Goal: Information Seeking & Learning: Learn about a topic

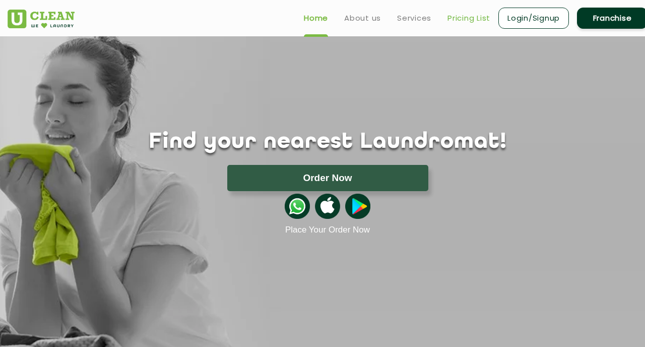
click at [470, 15] on link "Pricing List" at bounding box center [468, 18] width 43 height 12
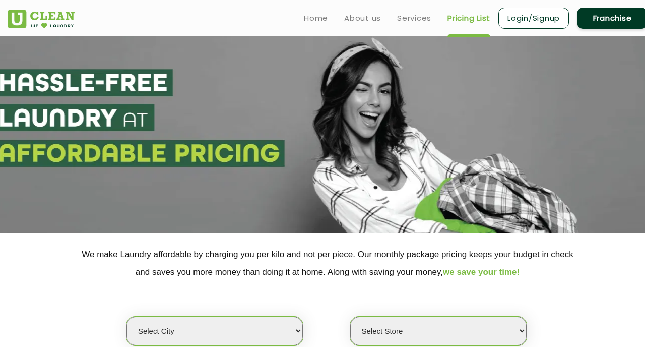
click at [403, 25] on ul "Home About us Services Pricing List Login/Signup Franchise" at bounding box center [472, 18] width 352 height 24
click at [410, 17] on link "Services" at bounding box center [414, 18] width 34 height 12
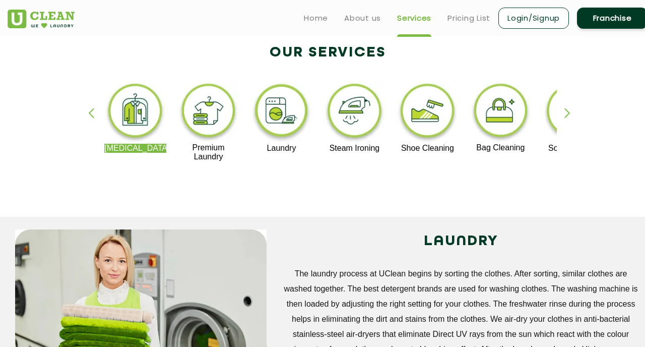
scroll to position [207, 0]
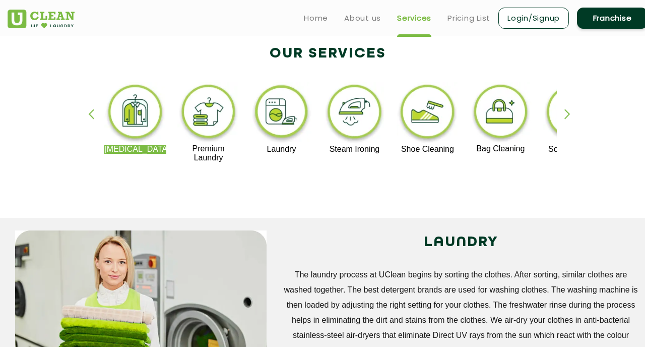
click at [128, 116] on img at bounding box center [135, 113] width 62 height 62
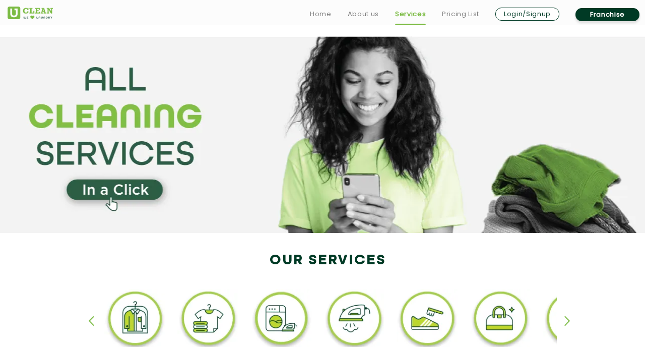
scroll to position [207, 0]
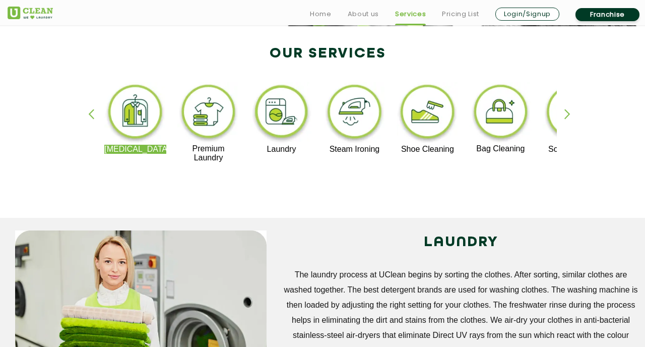
click at [567, 112] on div "button" at bounding box center [571, 123] width 15 height 28
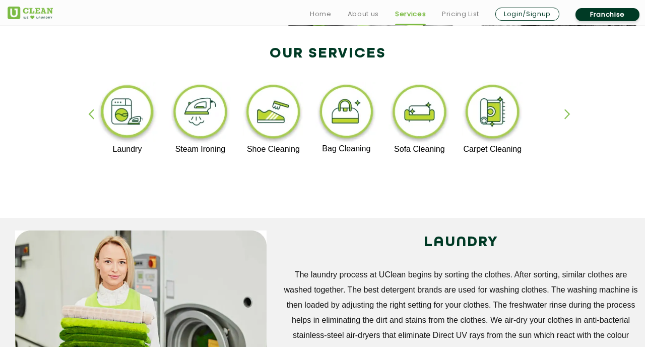
click at [567, 112] on div "button" at bounding box center [571, 123] width 15 height 28
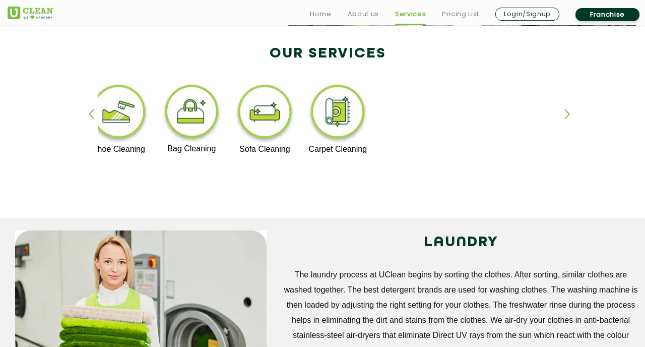
click at [90, 113] on div "button" at bounding box center [95, 123] width 15 height 28
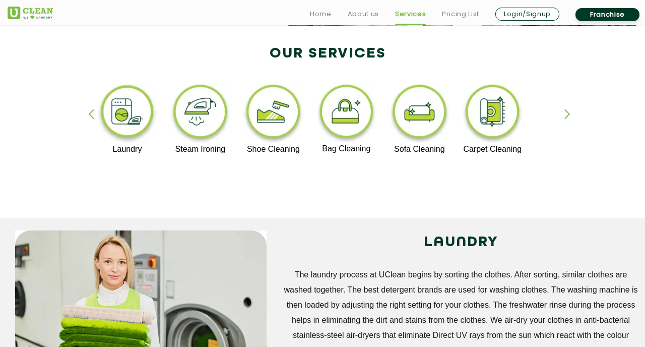
click at [90, 113] on div "button" at bounding box center [95, 123] width 15 height 28
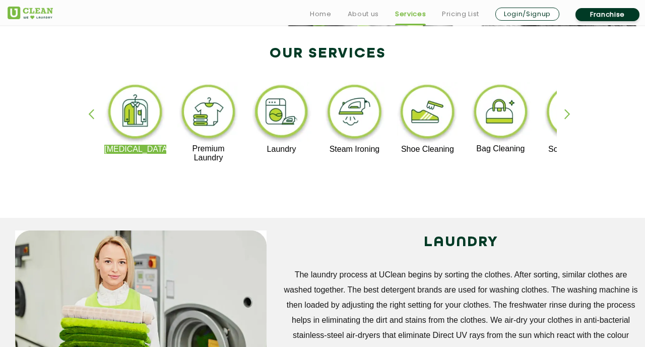
click at [218, 115] on img at bounding box center [208, 113] width 62 height 62
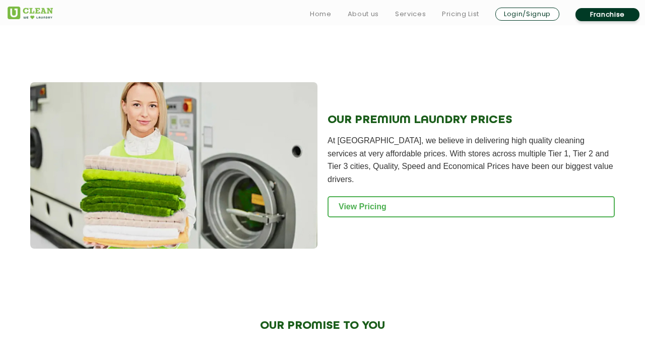
scroll to position [1054, 0]
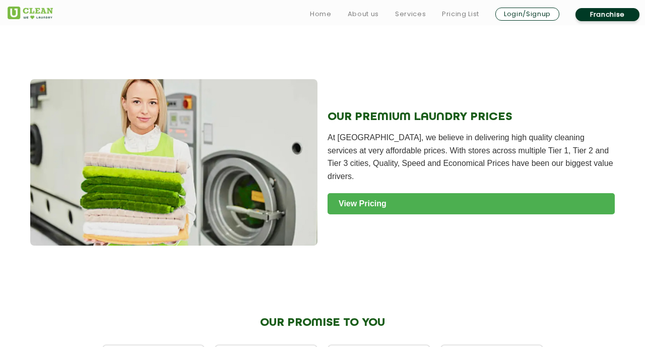
click at [364, 193] on link "View Pricing" at bounding box center [471, 203] width 287 height 21
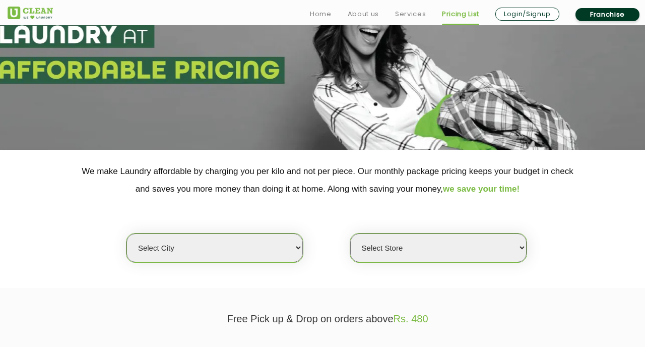
scroll to position [178, 0]
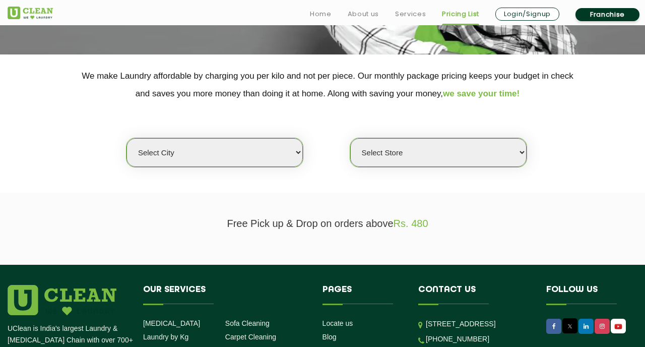
click at [265, 148] on select "Select city Aalo Agartala Agra Ahmedabad Akola Aligarh Alwar - UClean Select Am…" at bounding box center [214, 152] width 176 height 29
select select "16"
click at [126, 138] on select "Select city Aalo Agartala Agra Ahmedabad Akola Aligarh Alwar - UClean Select Am…" at bounding box center [214, 152] width 176 height 29
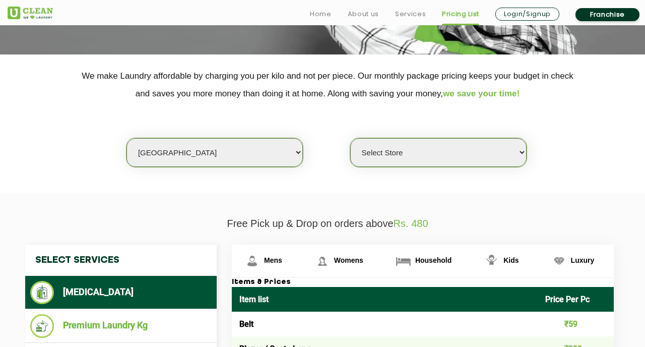
click at [381, 153] on select "Select Store UClean Powai UClean Deonar UClean LBS Marg UClean Chembur UClean W…" at bounding box center [438, 152] width 176 height 29
select select "473"
click at [350, 138] on select "Select Store UClean Powai UClean Deonar UClean LBS Marg UClean Chembur UClean W…" at bounding box center [438, 152] width 176 height 29
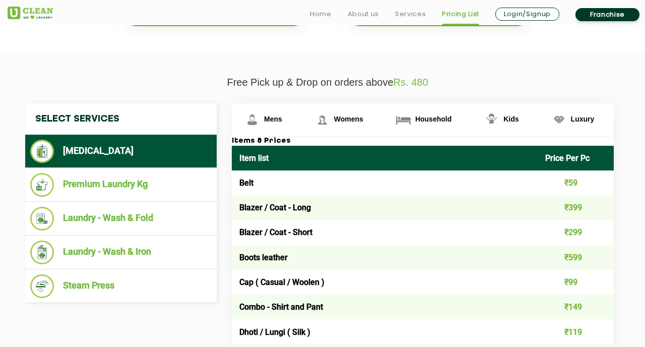
scroll to position [353, 0]
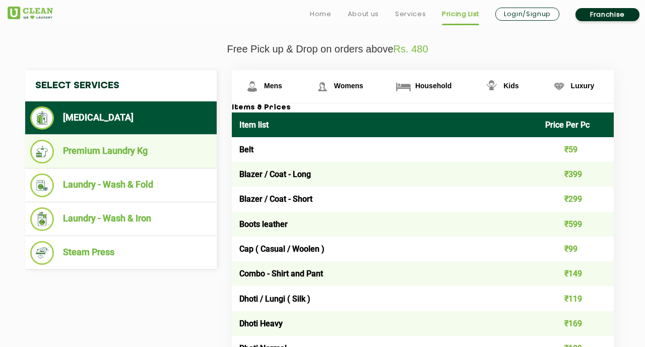
click at [99, 151] on li "Premium Laundry Kg" at bounding box center [120, 152] width 181 height 24
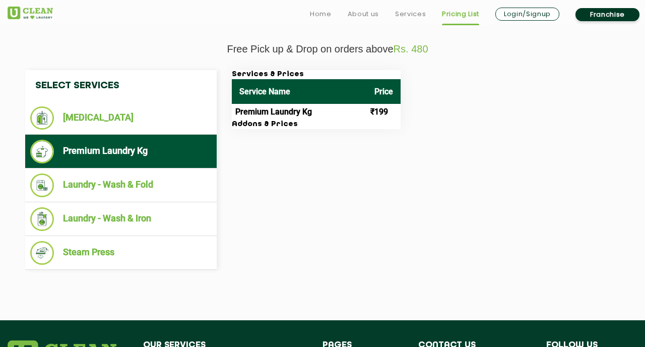
click at [261, 124] on h3 "Addons & Prices" at bounding box center [316, 124] width 169 height 9
click at [245, 125] on h3 "Addons & Prices" at bounding box center [316, 124] width 169 height 9
click at [270, 125] on h3 "Addons & Prices" at bounding box center [316, 124] width 169 height 9
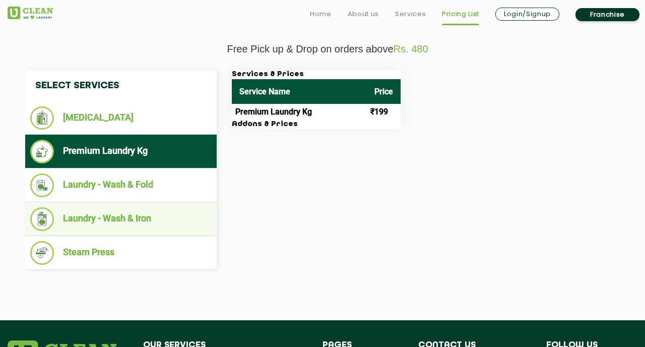
click at [97, 216] on li "Laundry - Wash & Iron" at bounding box center [120, 219] width 181 height 24
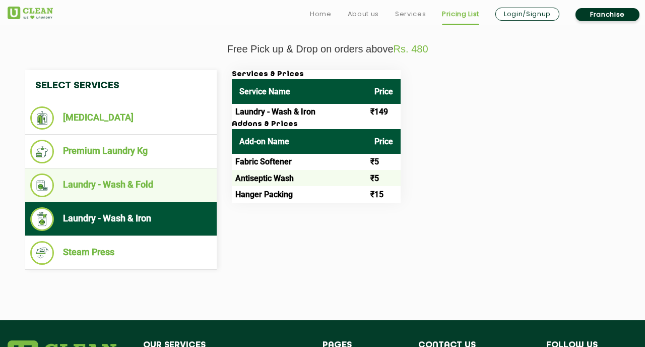
click at [99, 195] on li "Laundry - Wash & Fold" at bounding box center [120, 185] width 181 height 24
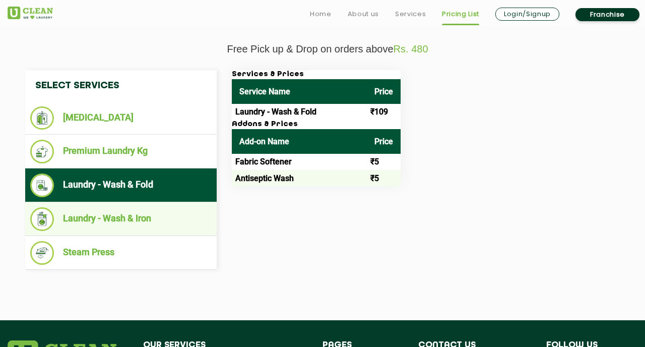
click at [99, 212] on li "Laundry - Wash & Iron" at bounding box center [120, 219] width 181 height 24
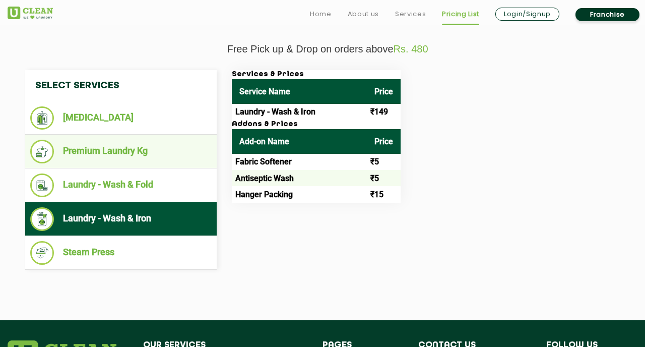
click at [96, 145] on li "Premium Laundry Kg" at bounding box center [120, 152] width 181 height 24
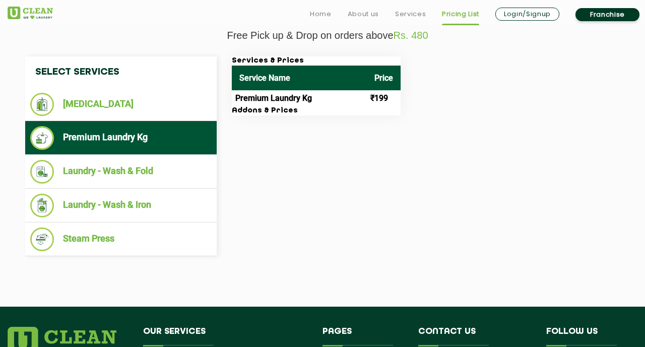
scroll to position [367, 0]
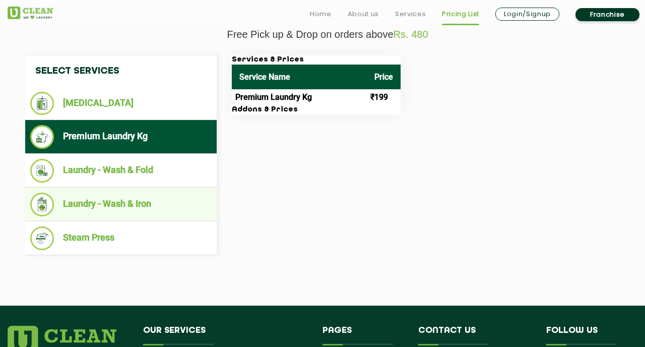
click at [159, 200] on li "Laundry - Wash & Iron" at bounding box center [120, 204] width 181 height 24
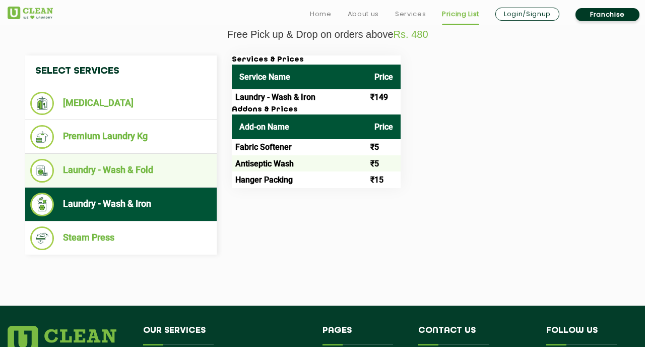
click at [158, 180] on li "Laundry - Wash & Fold" at bounding box center [120, 171] width 181 height 24
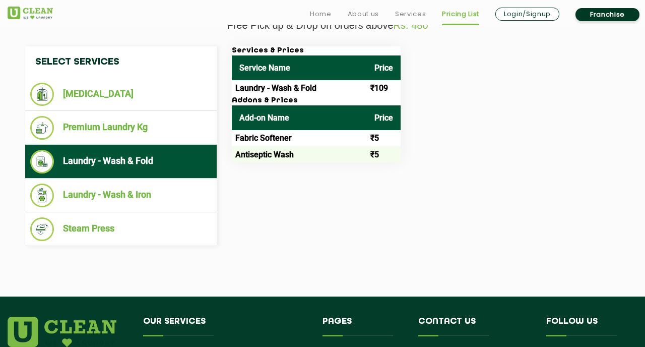
scroll to position [568, 0]
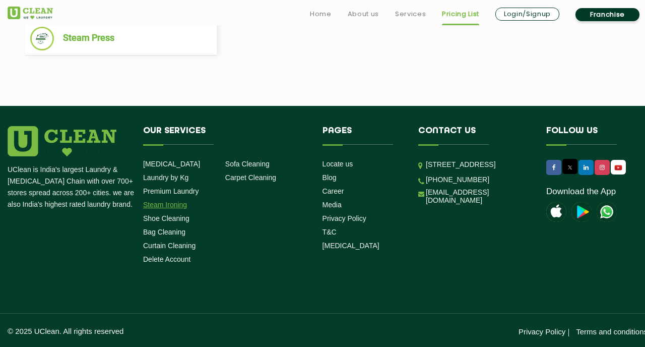
click at [168, 204] on link "Steam Ironing" at bounding box center [165, 205] width 44 height 8
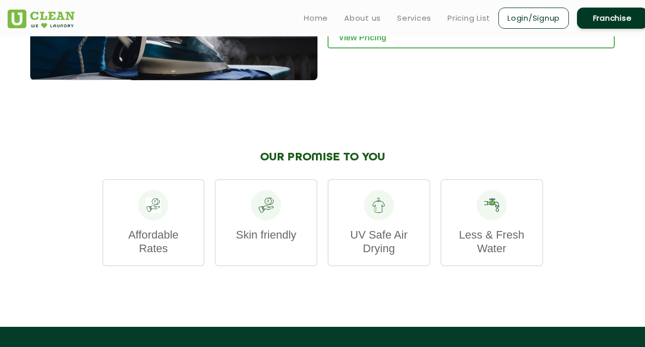
scroll to position [1298, 0]
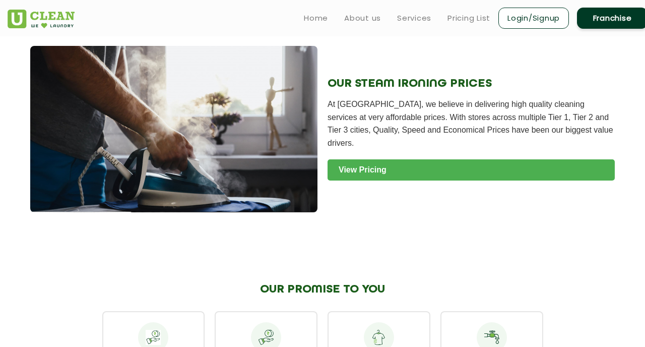
click at [354, 162] on link "View Pricing" at bounding box center [471, 169] width 287 height 21
